Goal: Task Accomplishment & Management: Manage account settings

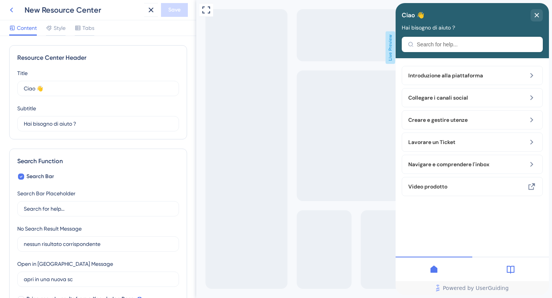
click at [10, 10] on icon at bounding box center [11, 10] width 3 height 5
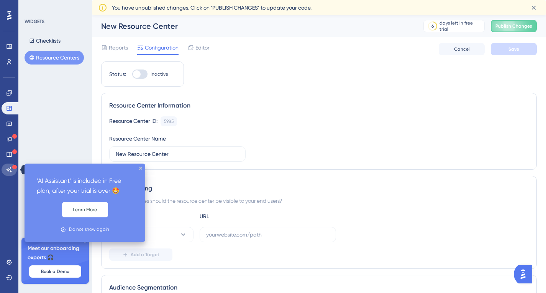
click at [11, 166] on link at bounding box center [9, 169] width 15 height 12
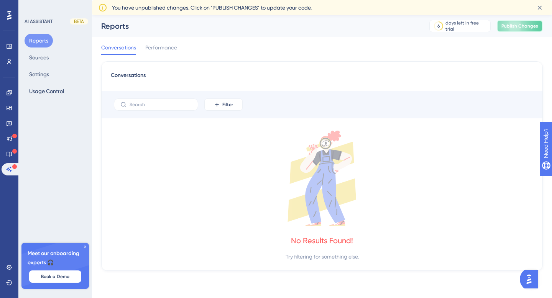
click at [516, 26] on span "Publish Changes" at bounding box center [520, 26] width 37 height 6
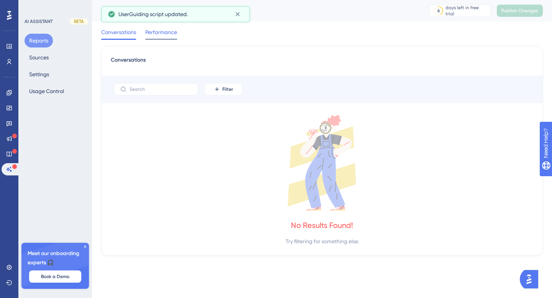
click at [158, 33] on span "Performance" at bounding box center [161, 32] width 32 height 9
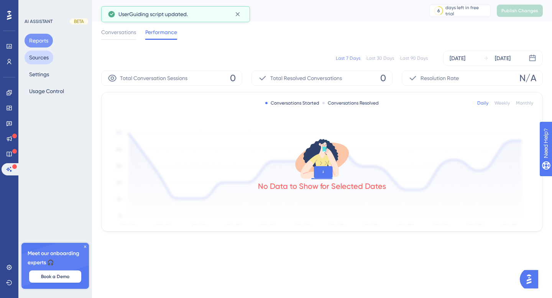
click at [37, 54] on button "Sources" at bounding box center [39, 58] width 29 height 14
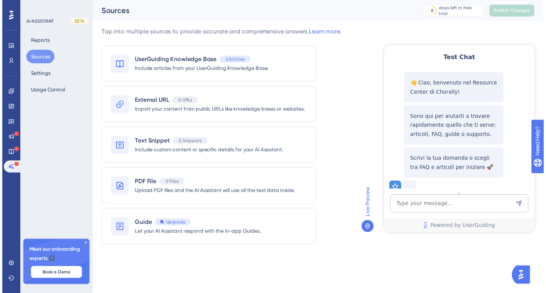
scroll to position [8, 0]
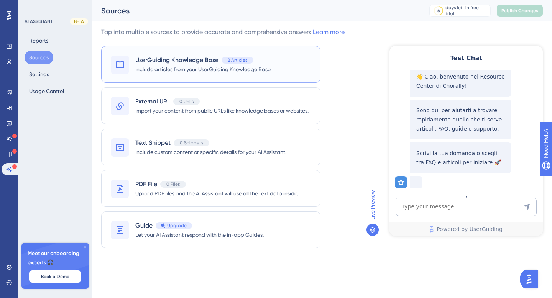
click at [202, 59] on span "UserGuiding Knowledge Base" at bounding box center [176, 60] width 83 height 9
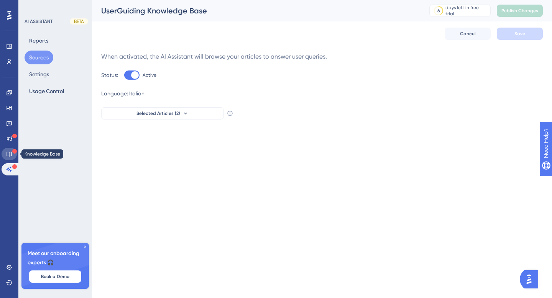
click at [7, 155] on icon at bounding box center [9, 154] width 5 height 5
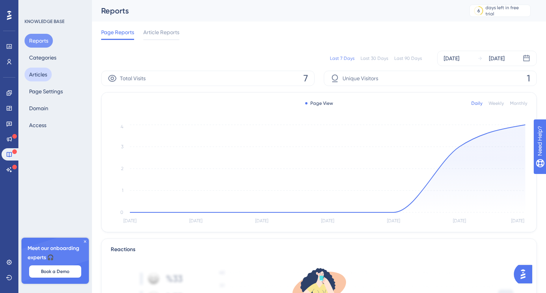
click at [37, 69] on button "Articles" at bounding box center [38, 74] width 27 height 14
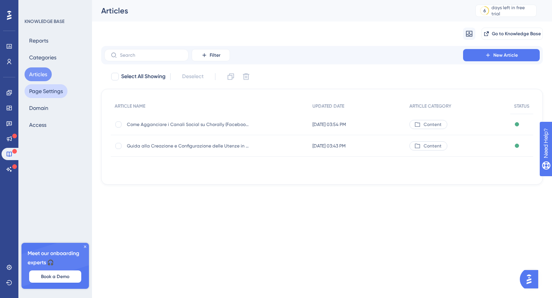
click at [42, 93] on button "Page Settings" at bounding box center [46, 91] width 43 height 14
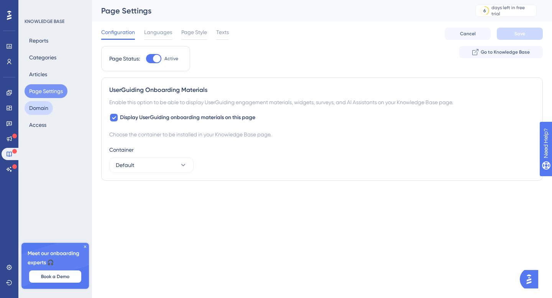
click at [38, 110] on button "Domain" at bounding box center [39, 108] width 28 height 14
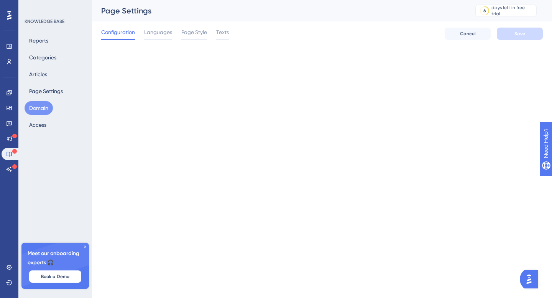
click at [38, 110] on button "Domain" at bounding box center [39, 108] width 28 height 14
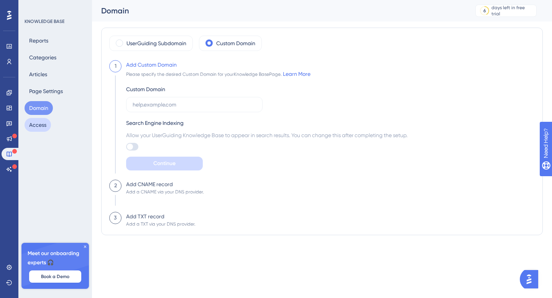
click at [39, 122] on button "Access" at bounding box center [38, 125] width 26 height 14
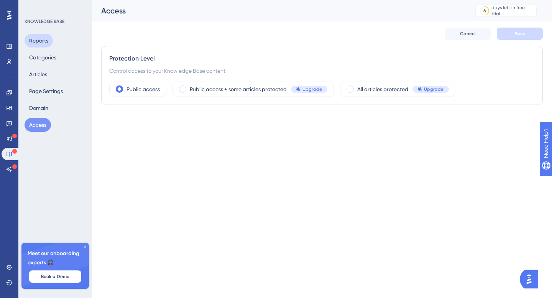
click at [38, 40] on button "Reports" at bounding box center [39, 41] width 28 height 14
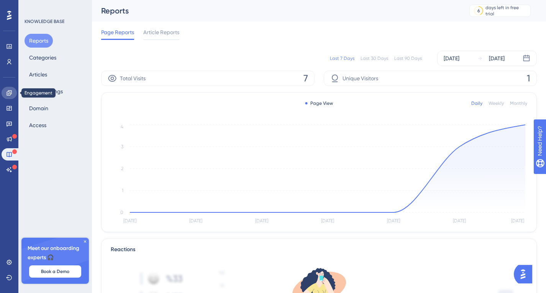
click at [8, 93] on icon at bounding box center [9, 93] width 6 height 6
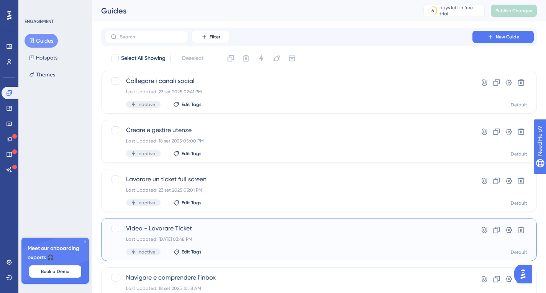
click at [250, 231] on span "Video - Lavorare Ticket" at bounding box center [288, 228] width 325 height 9
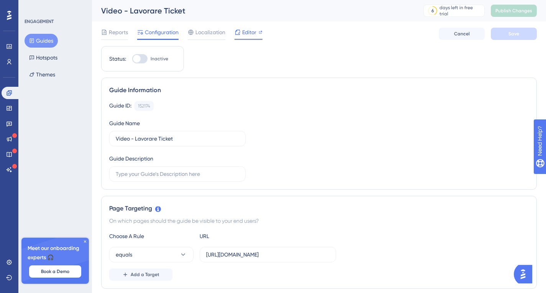
click at [243, 38] on div "Editor" at bounding box center [249, 34] width 28 height 12
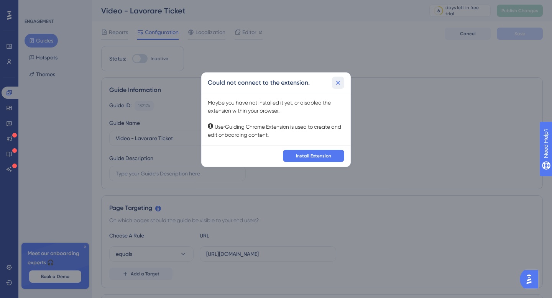
click at [339, 83] on icon at bounding box center [338, 83] width 8 height 8
